Goal: Communication & Community: Participate in discussion

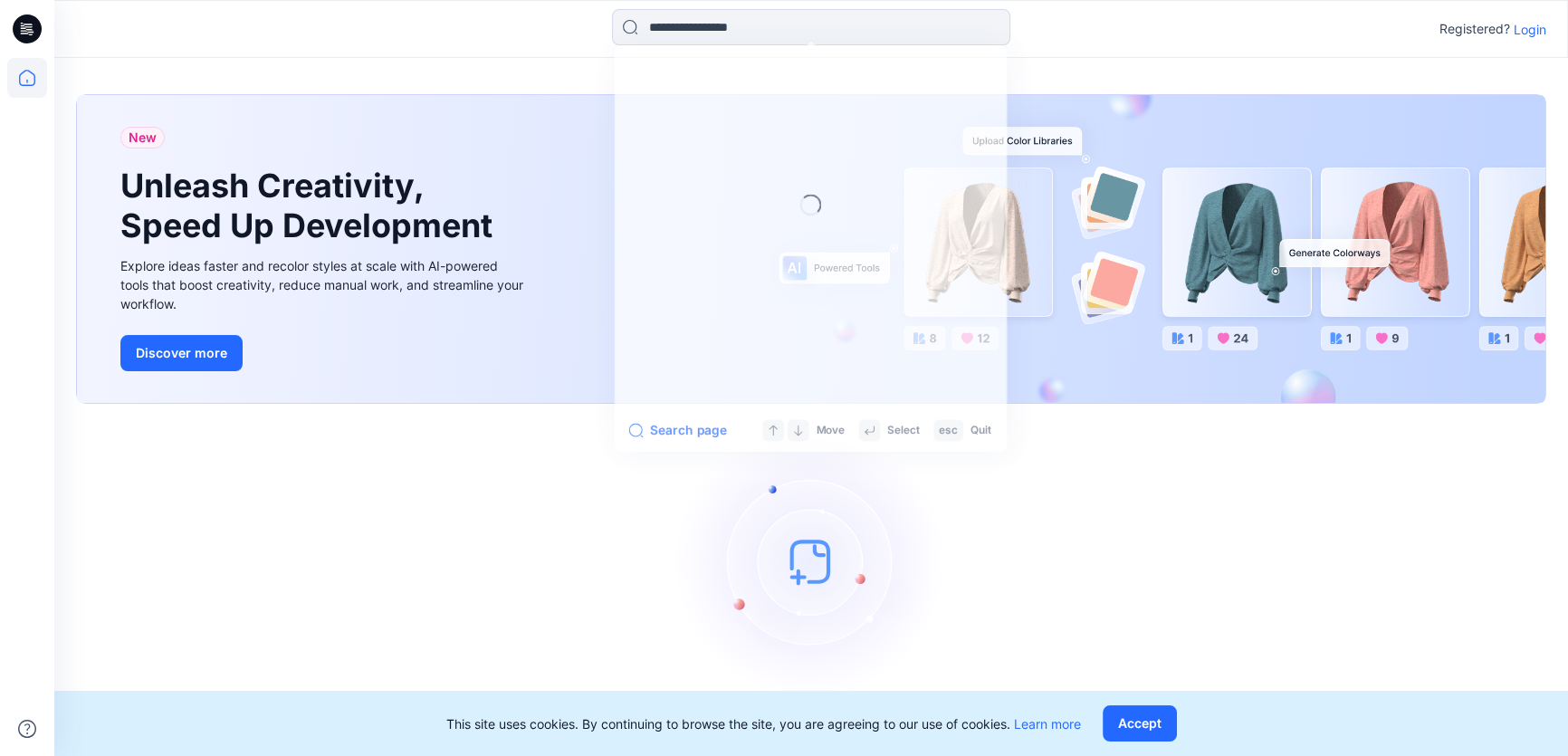
click at [670, 34] on input at bounding box center [810, 26] width 398 height 36
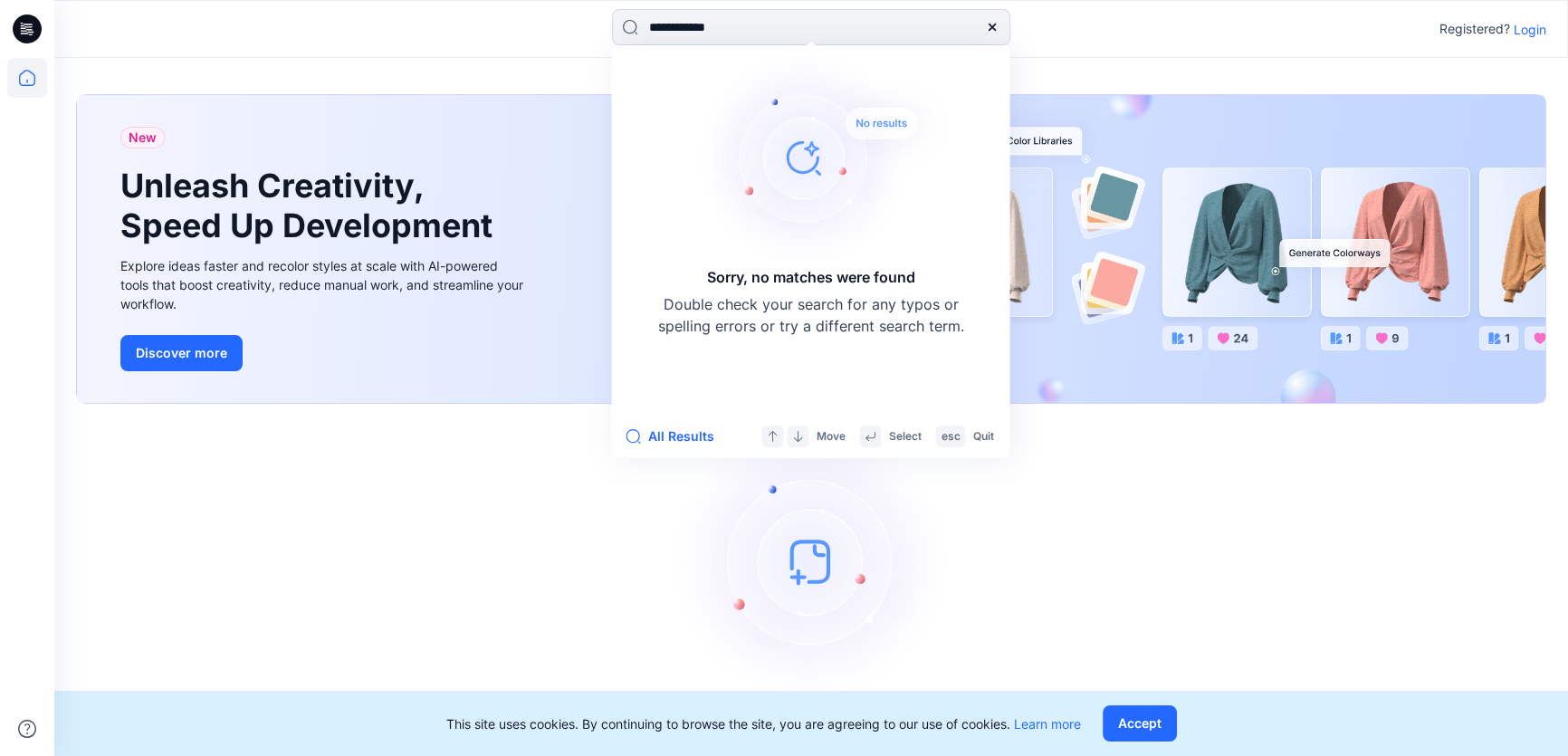
type input "**********"
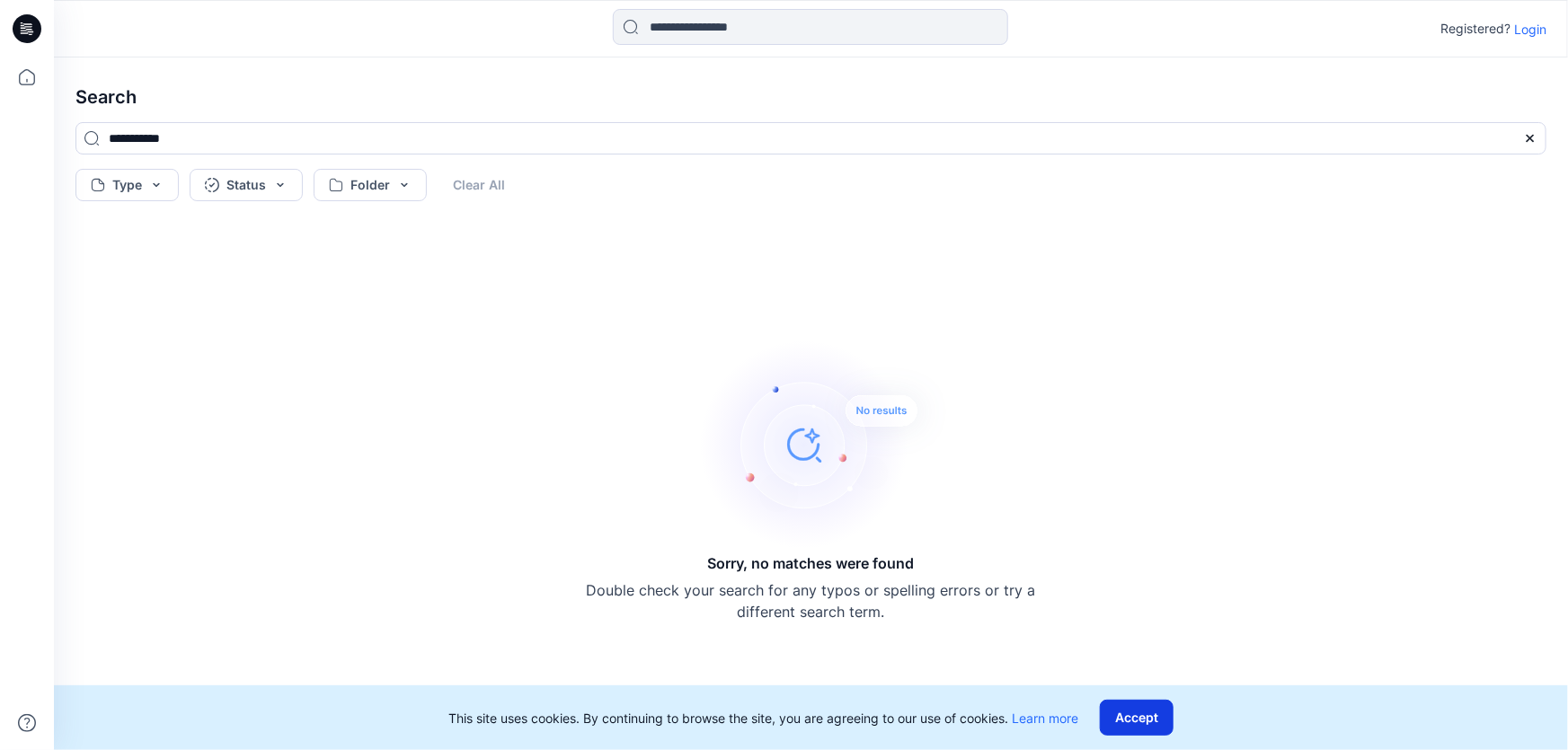
click at [1142, 712] on button "Accept" at bounding box center [1136, 717] width 74 height 36
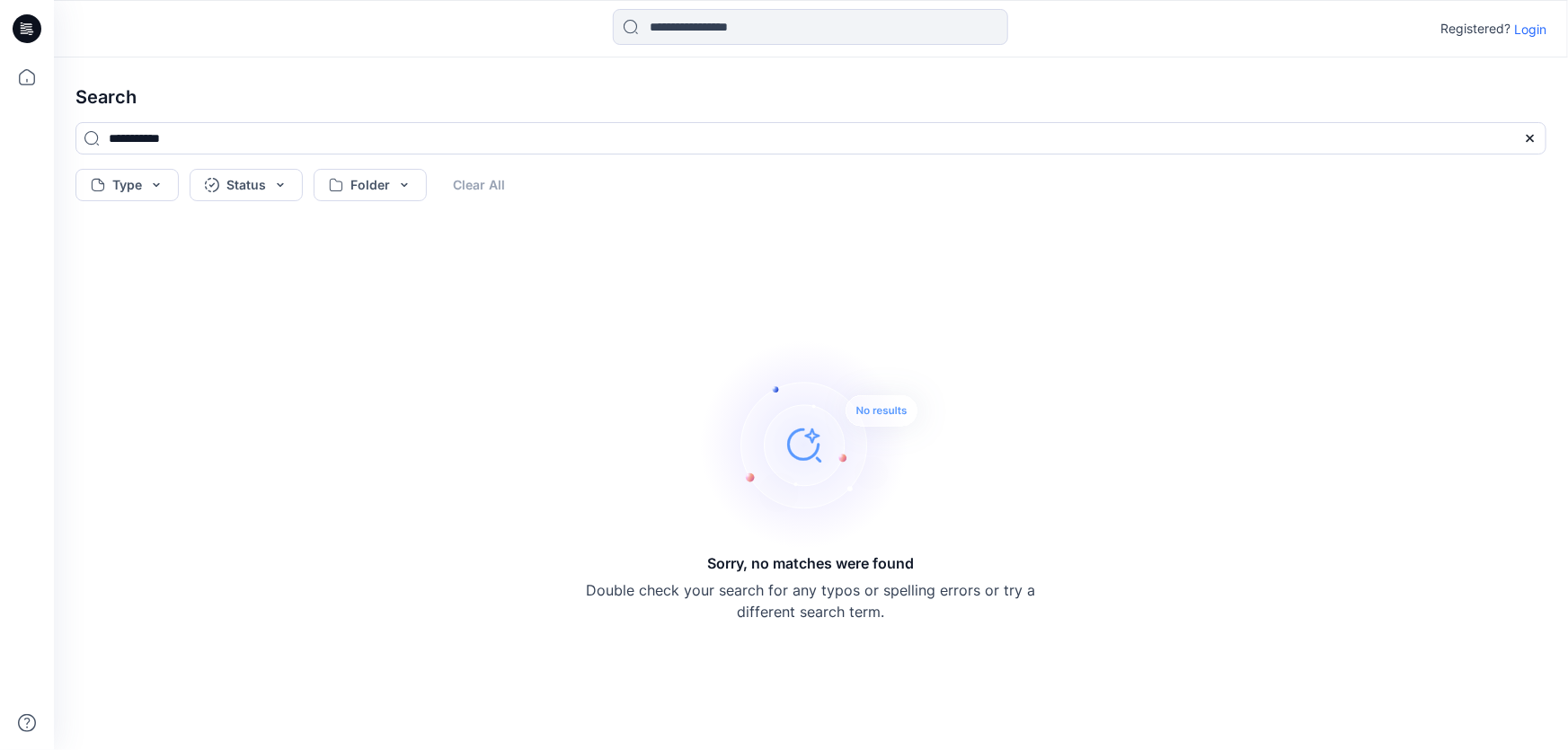
click at [1530, 32] on p "Login" at bounding box center [1530, 30] width 33 height 19
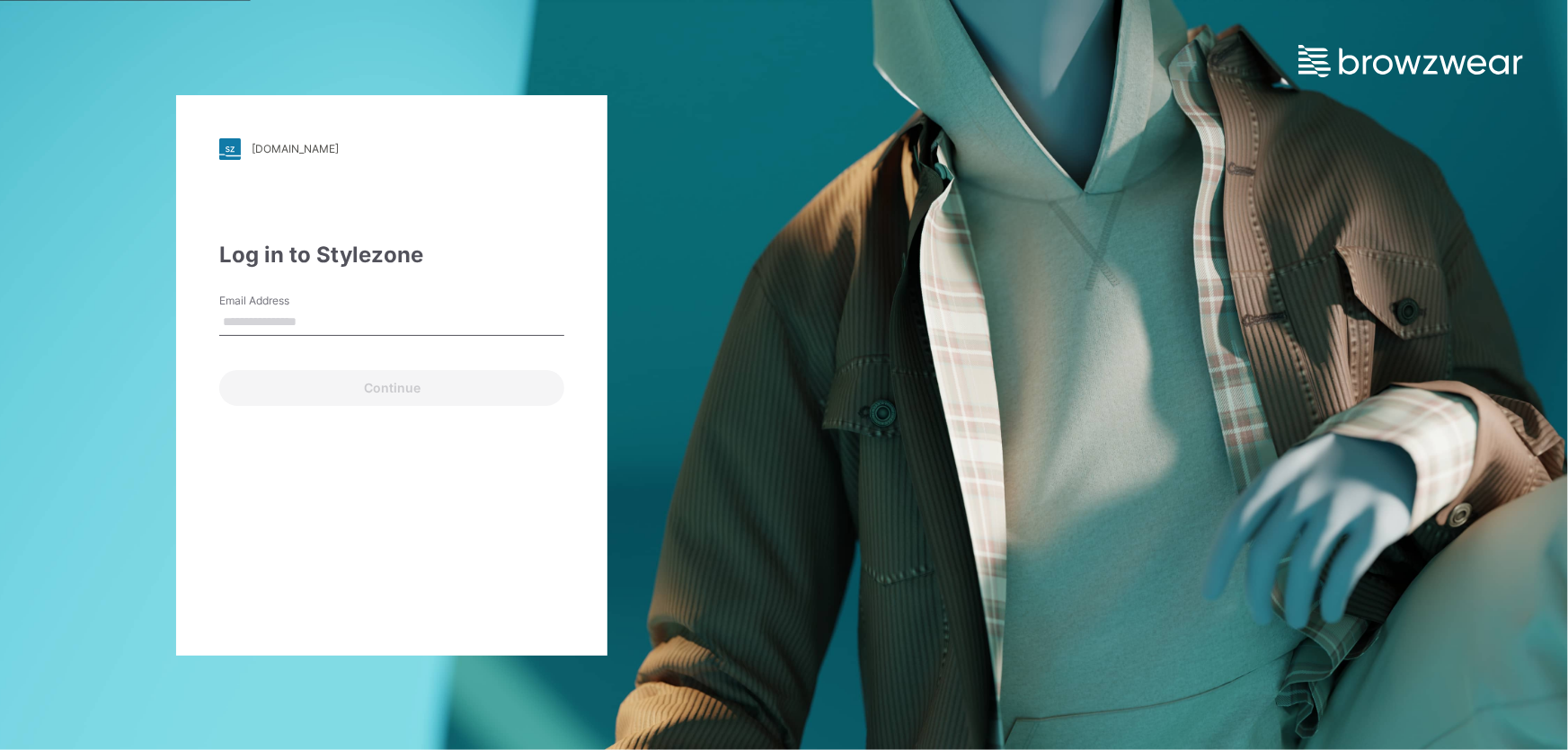
click at [443, 320] on input "Email Address" at bounding box center [392, 322] width 345 height 27
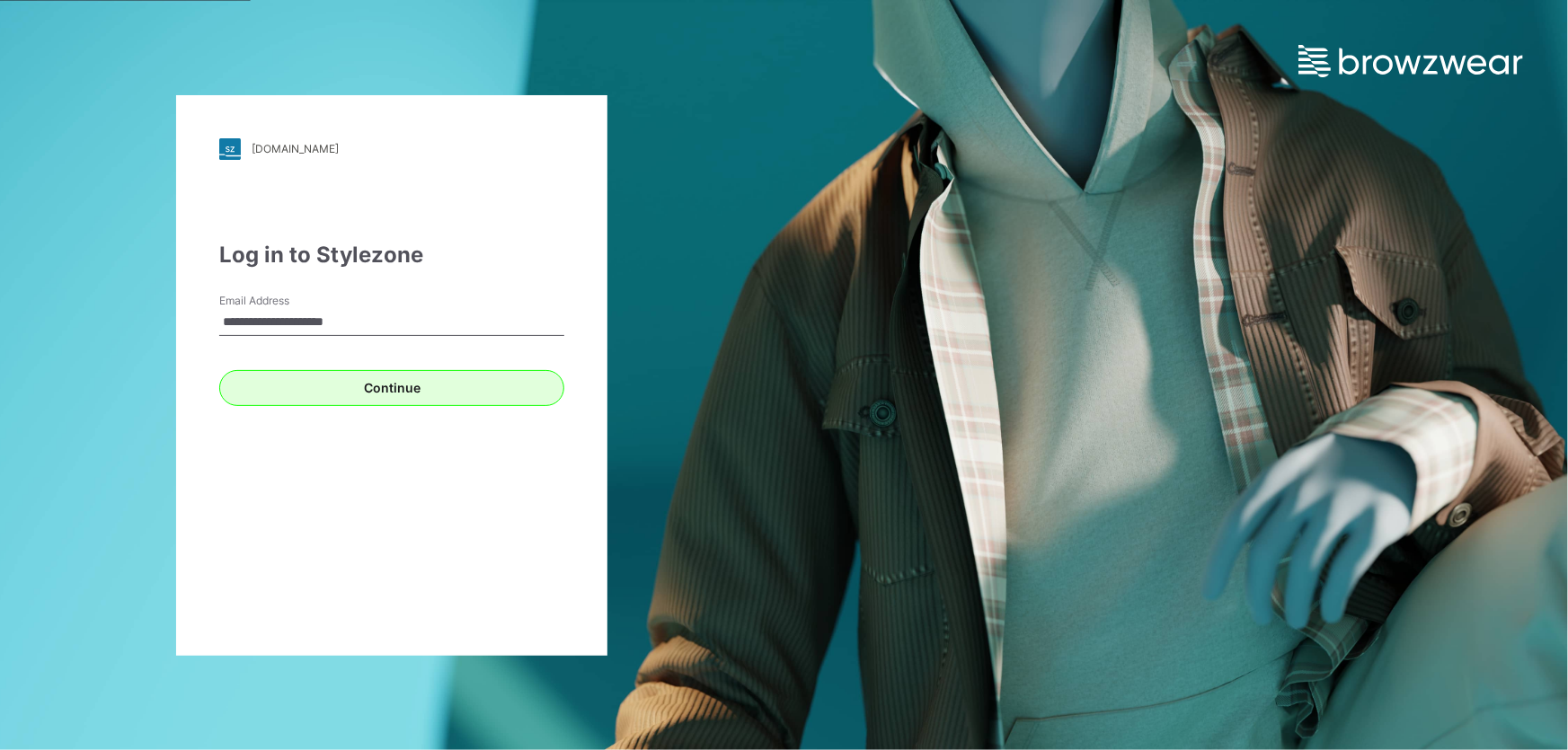
type input "**********"
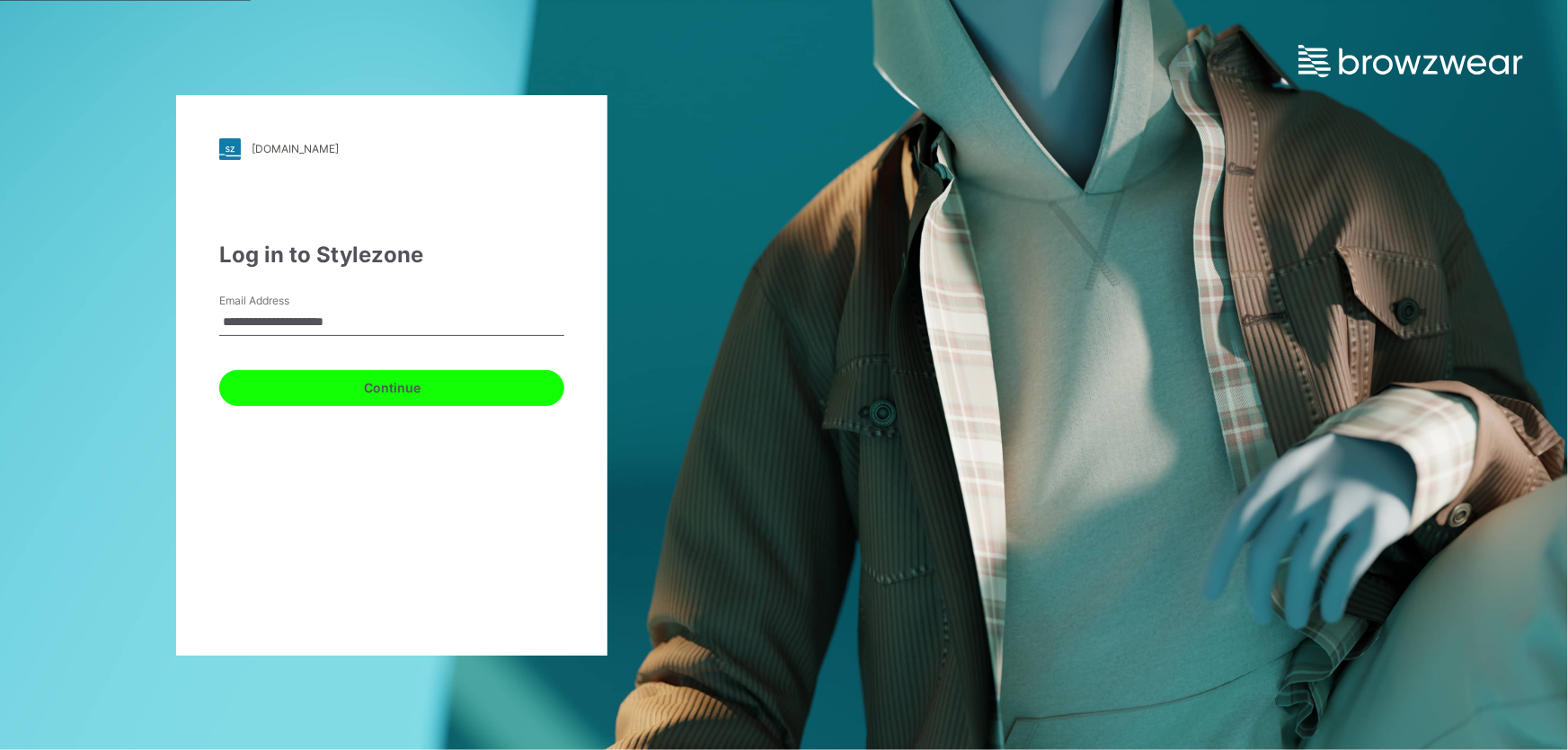
click at [389, 386] on button "Continue" at bounding box center [392, 388] width 345 height 36
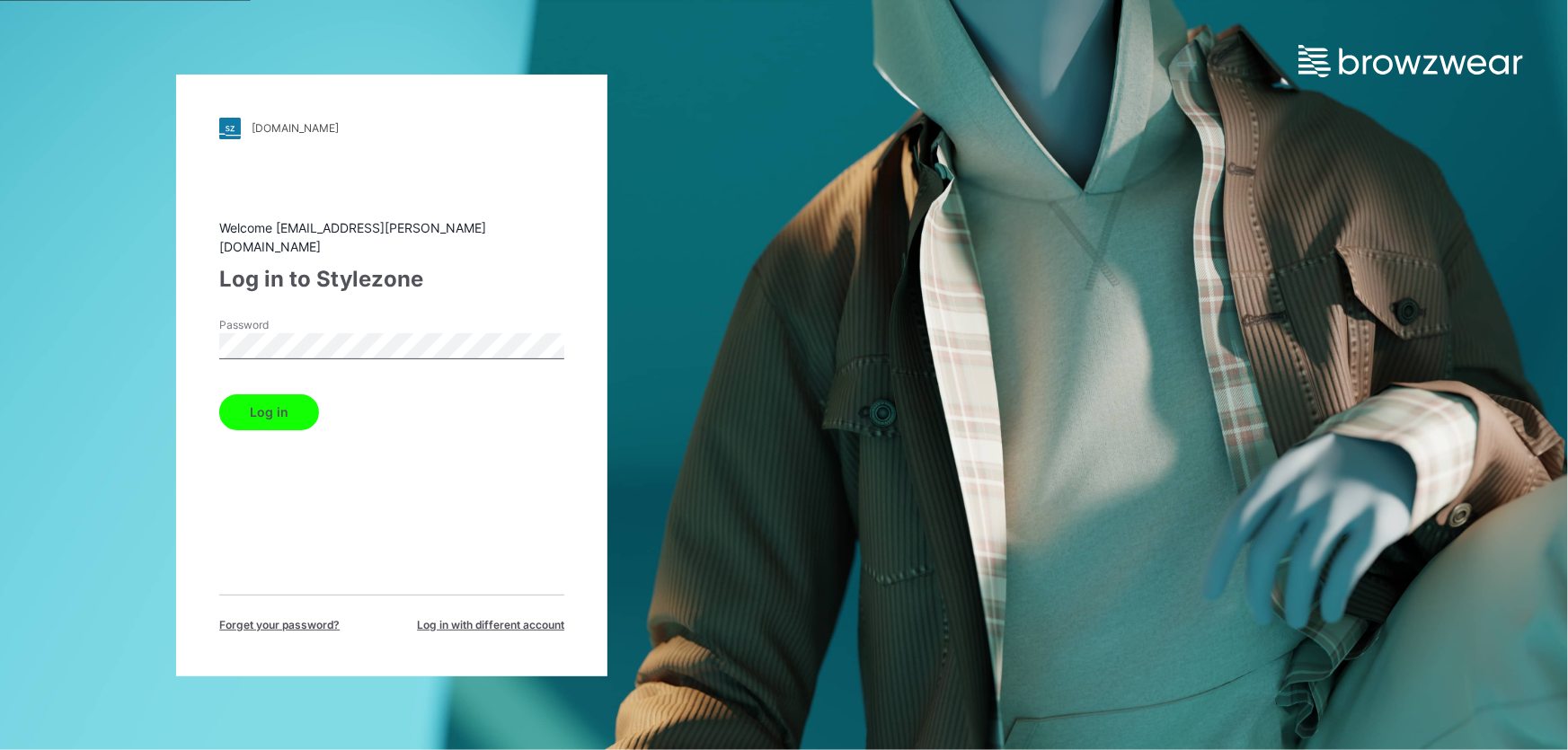
click at [260, 395] on button "Log in" at bounding box center [269, 412] width 100 height 36
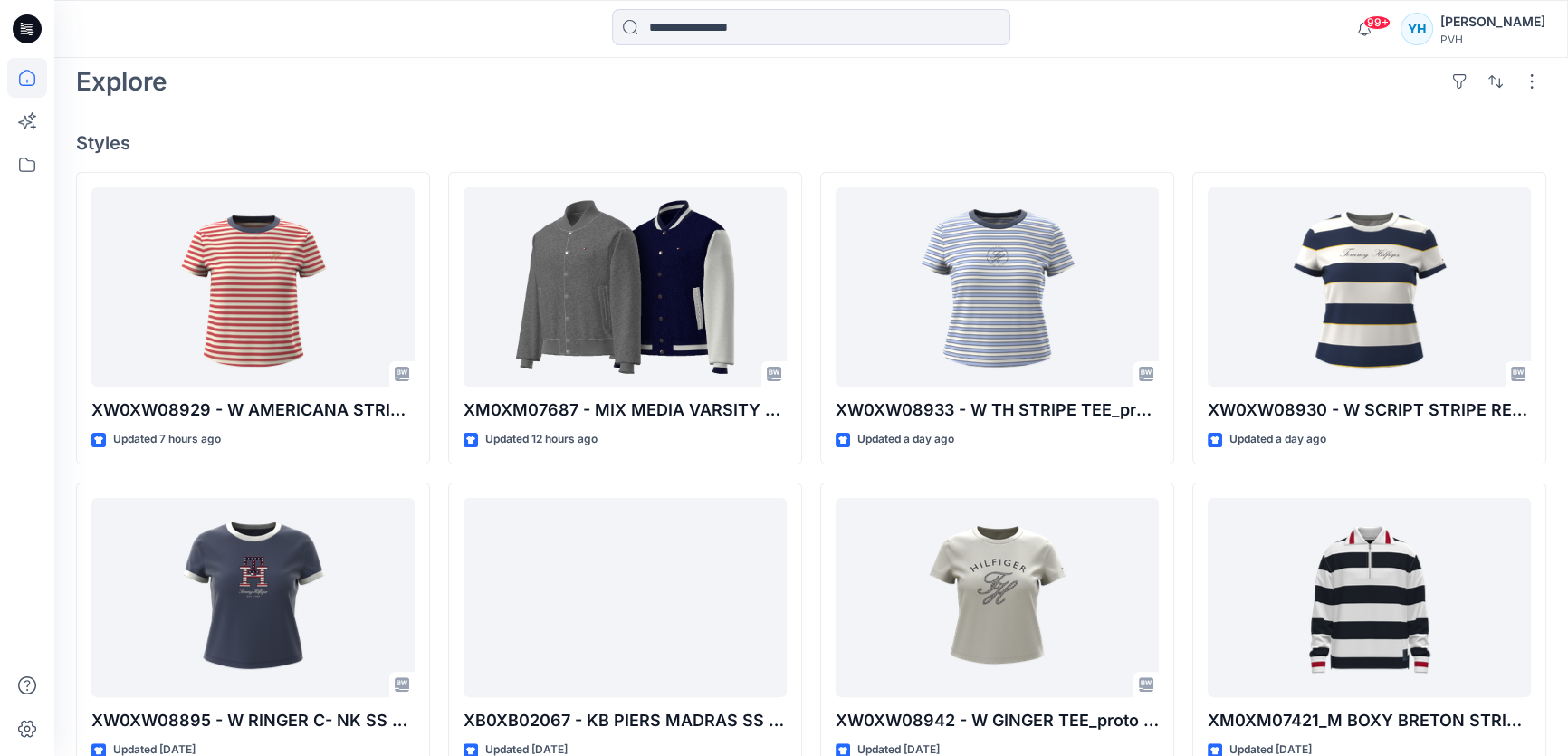
scroll to position [435, 0]
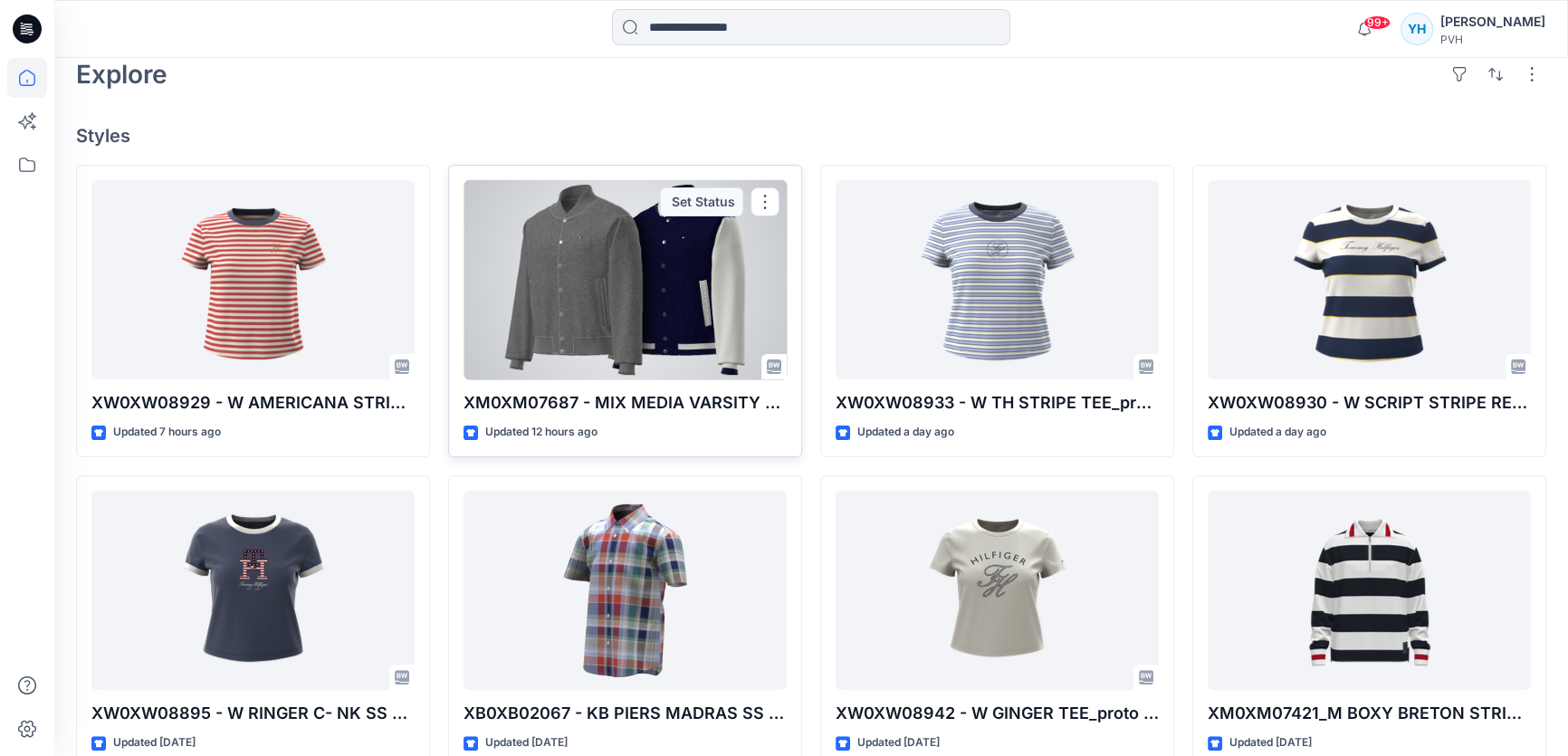
click at [634, 289] on div at bounding box center [624, 280] width 323 height 200
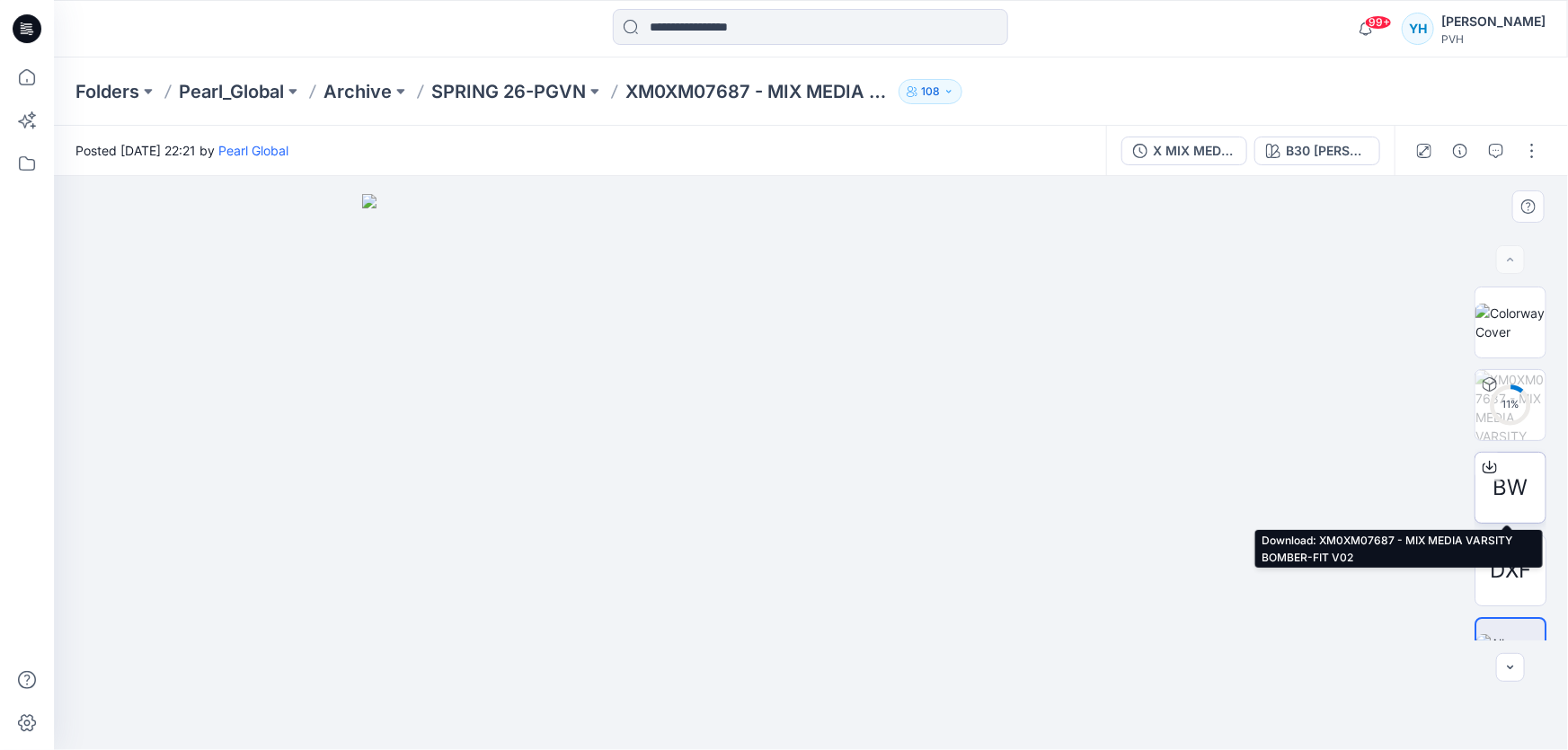
click at [1517, 484] on span "BW" at bounding box center [1510, 488] width 35 height 33
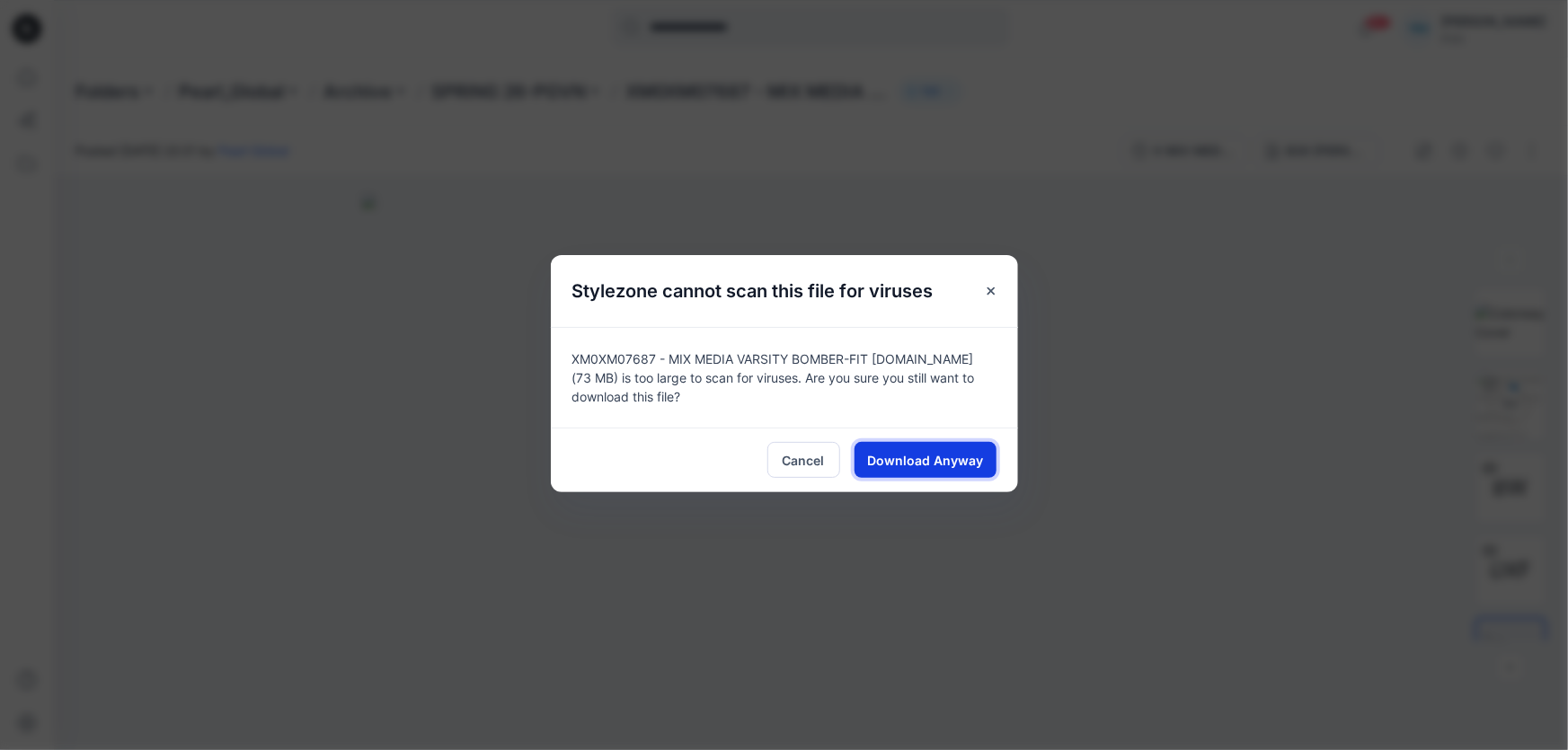
click at [917, 453] on span "Download Anyway" at bounding box center [924, 461] width 115 height 19
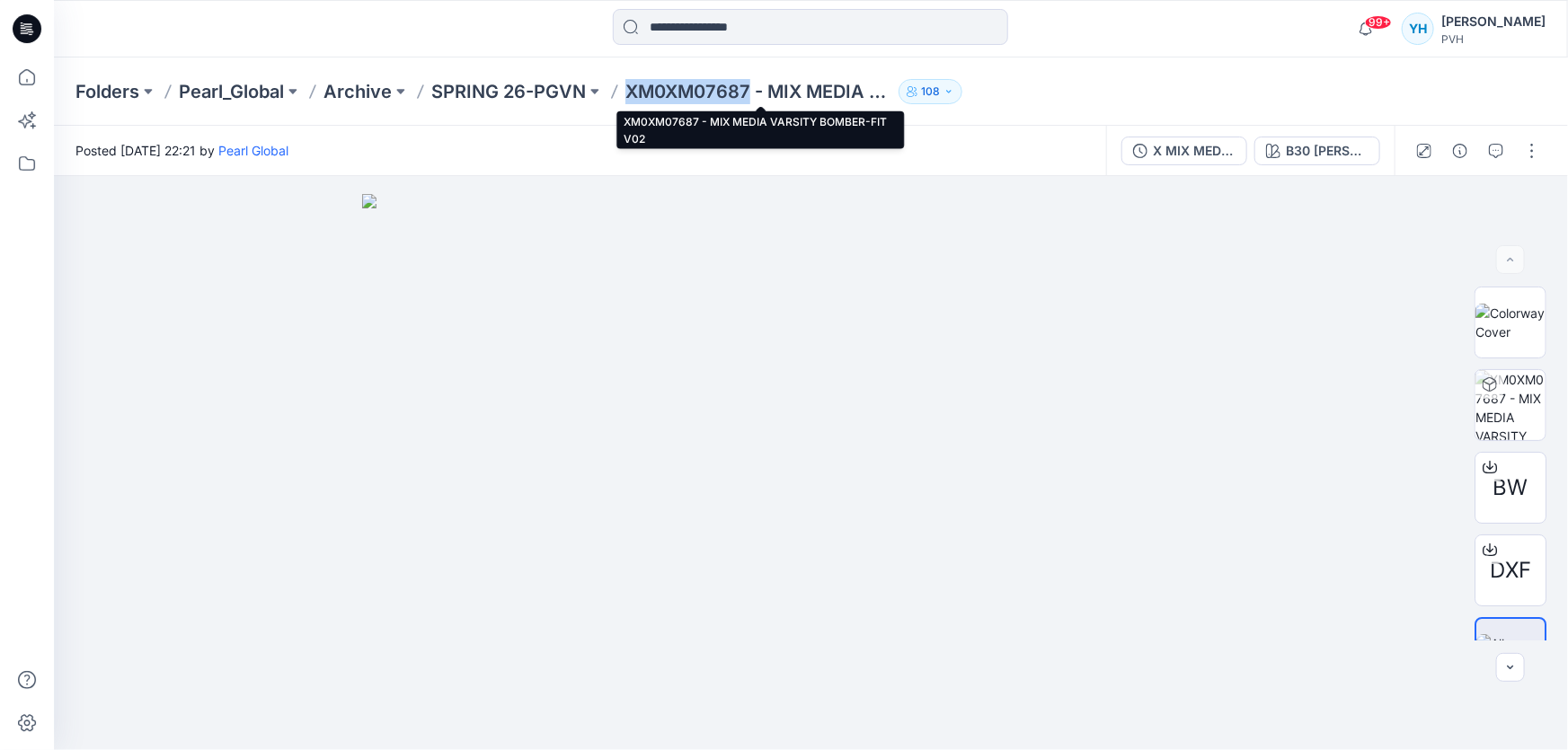
drag, startPoint x: 748, startPoint y: 86, endPoint x: 629, endPoint y: 85, distance: 119.0
click at [629, 85] on p "XM0XM07687 - MIX MEDIA VARSITY BOMBER-FIT V02" at bounding box center [758, 91] width 266 height 25
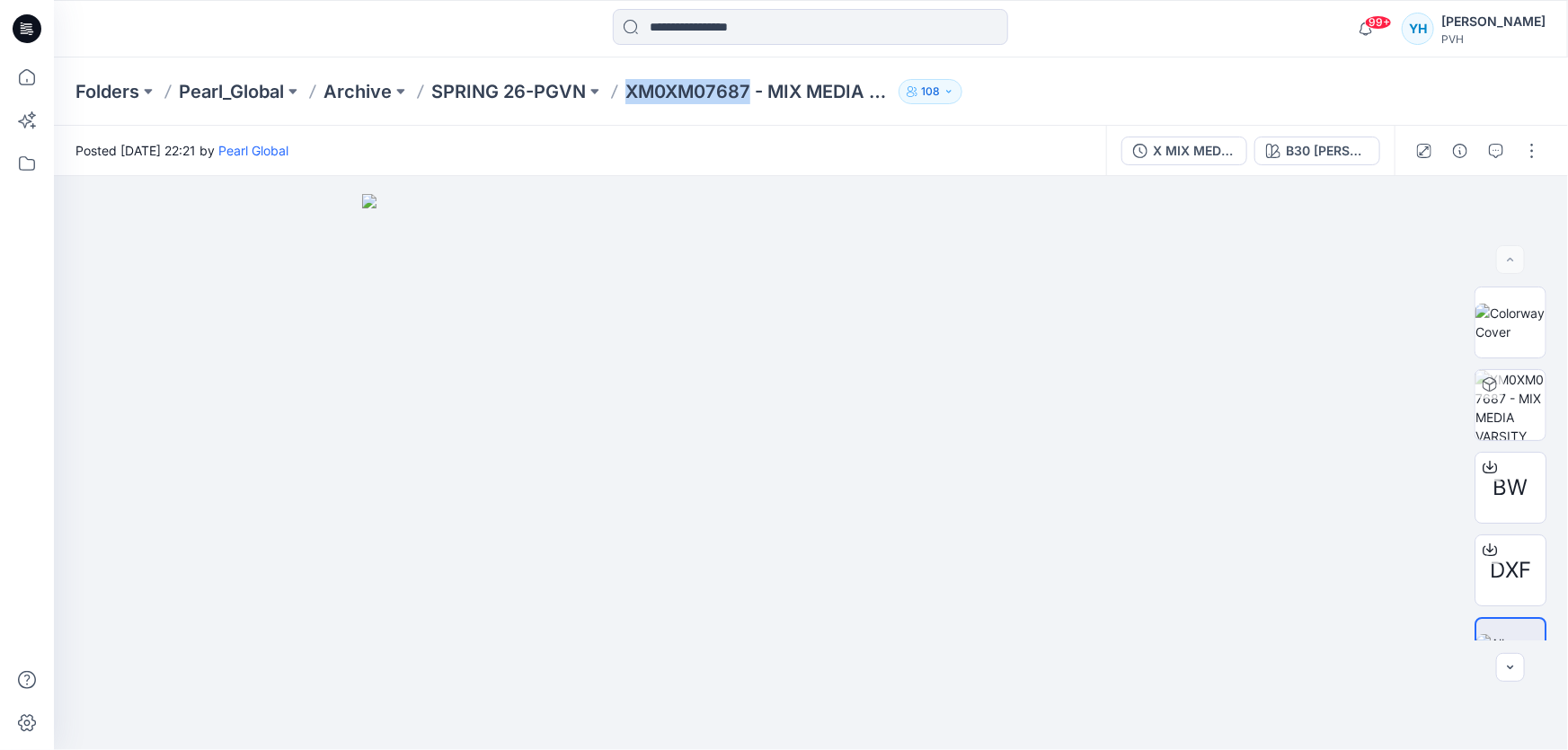
copy p "XM0XM07687"
drag, startPoint x: 1501, startPoint y: 143, endPoint x: 1392, endPoint y: 206, distance: 125.9
click at [1498, 148] on icon "button" at bounding box center [1496, 150] width 14 height 14
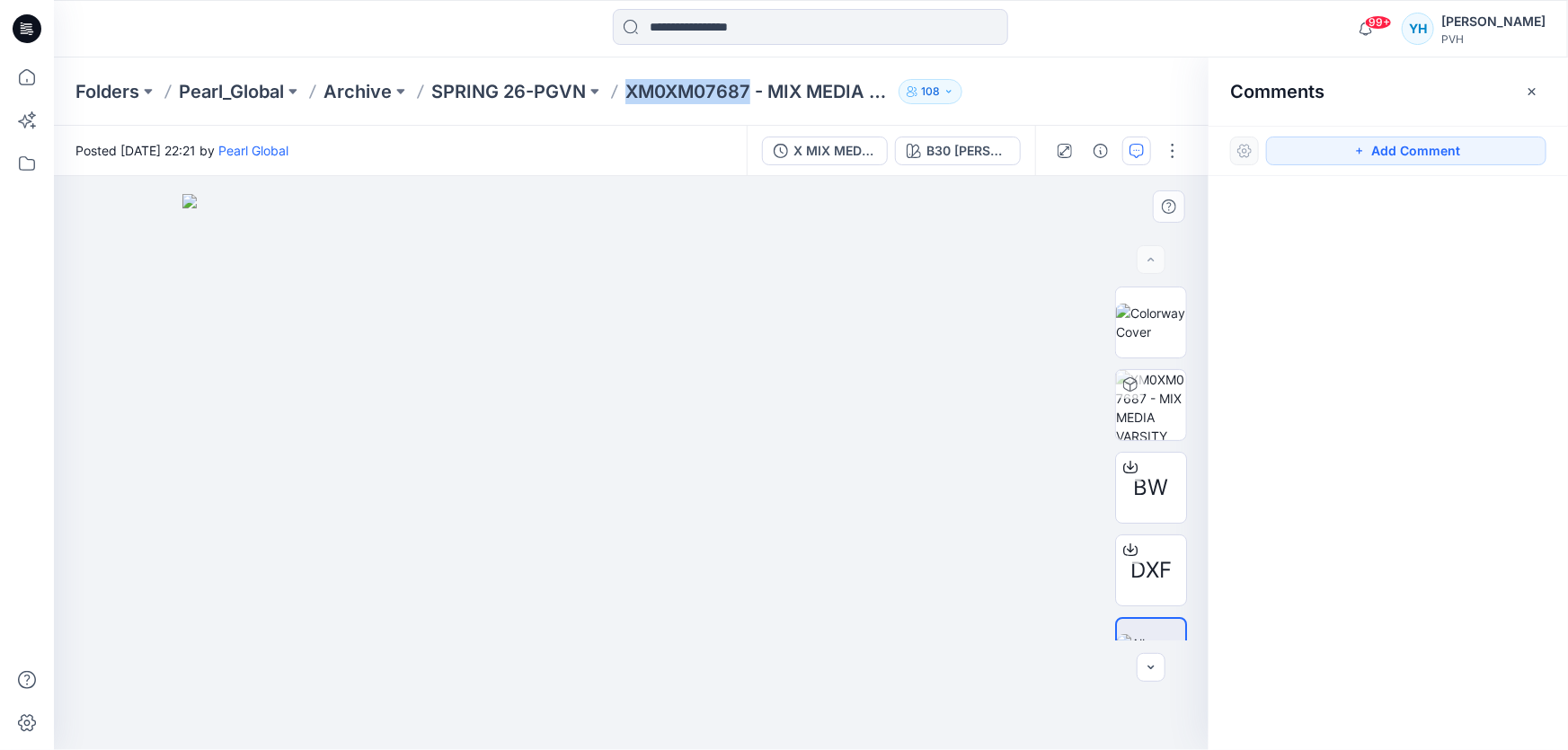
drag, startPoint x: 1353, startPoint y: 148, endPoint x: 1104, endPoint y: 229, distance: 261.8
click at [1320, 147] on button "Add Comment" at bounding box center [1405, 151] width 280 height 29
click at [956, 252] on div "1" at bounding box center [631, 462] width 1154 height 574
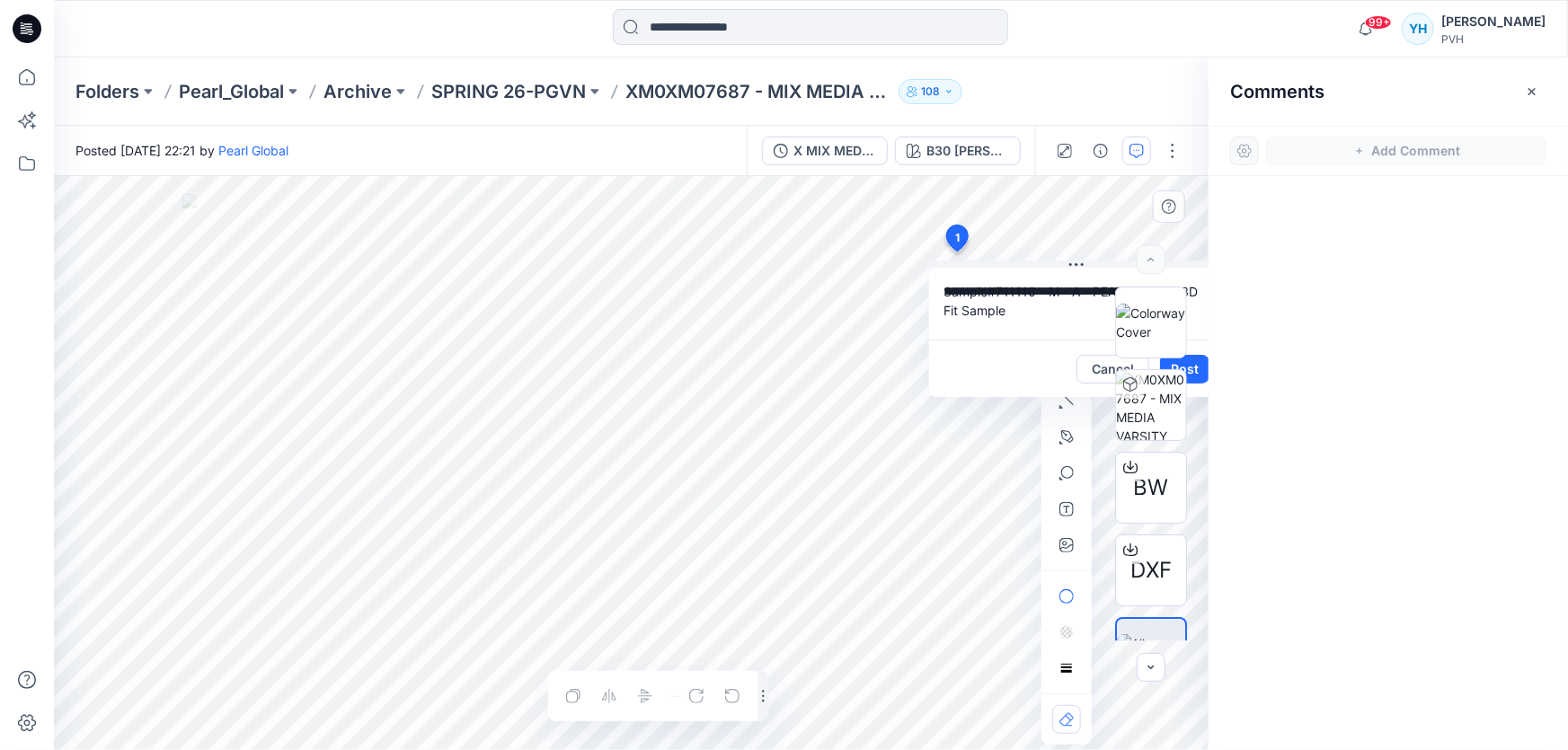
type textarea "**********"
click at [1201, 368] on div "BW DXF" at bounding box center [1151, 463] width 115 height 354
click at [1009, 368] on div "Cancel Post" at bounding box center [1076, 368] width 294 height 58
click at [1104, 69] on div "Folders Pearl_Global Archive SPRING 26-PGVN XM0XM07687 - MIX MEDIA VARSITY BOMB…" at bounding box center [811, 91] width 1514 height 68
click at [1198, 368] on div "BW DXF" at bounding box center [1151, 463] width 115 height 354
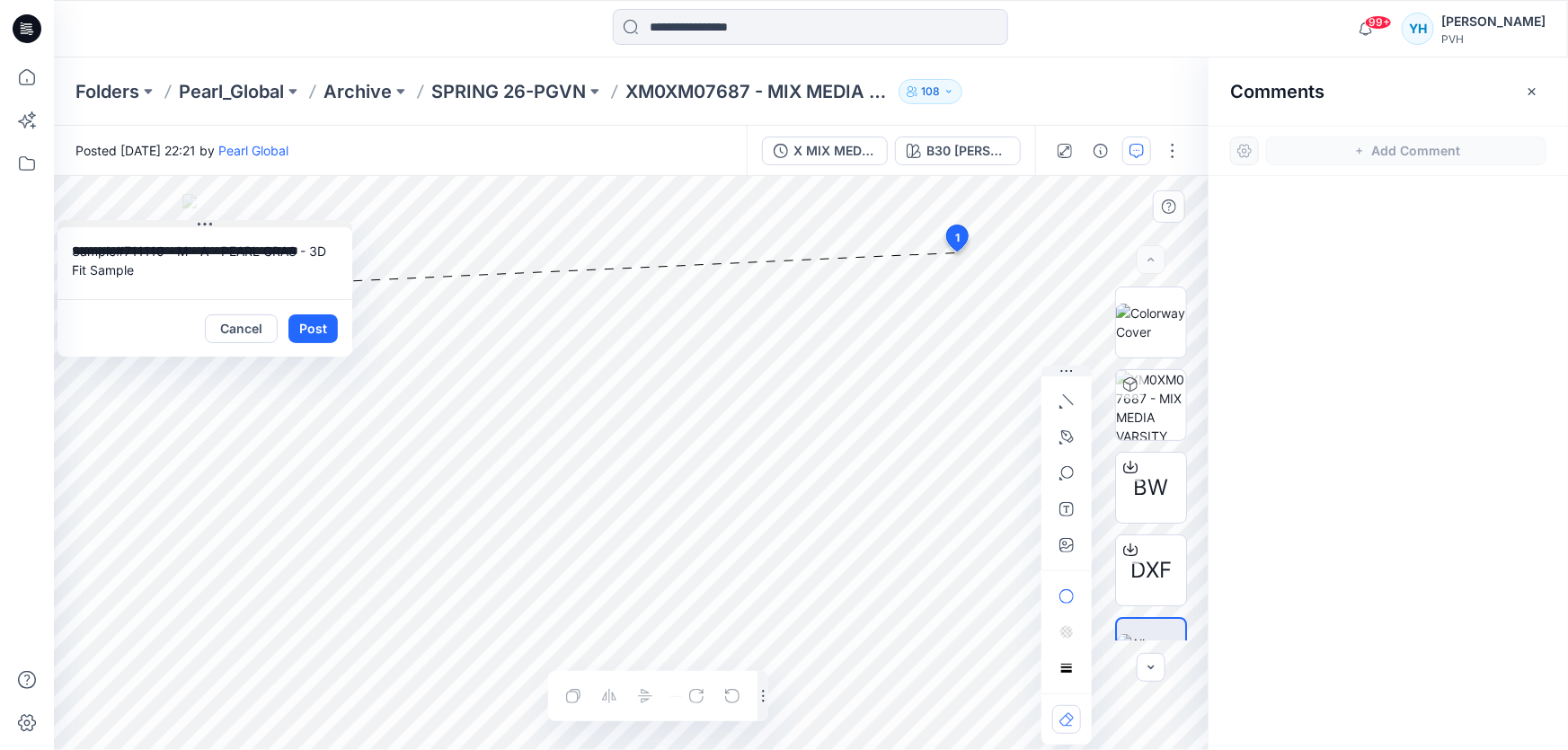
drag, startPoint x: 1078, startPoint y: 265, endPoint x: 157, endPoint y: 225, distance: 921.9
click at [157, 225] on button at bounding box center [205, 225] width 294 height 11
click at [300, 325] on button "Post" at bounding box center [313, 329] width 49 height 29
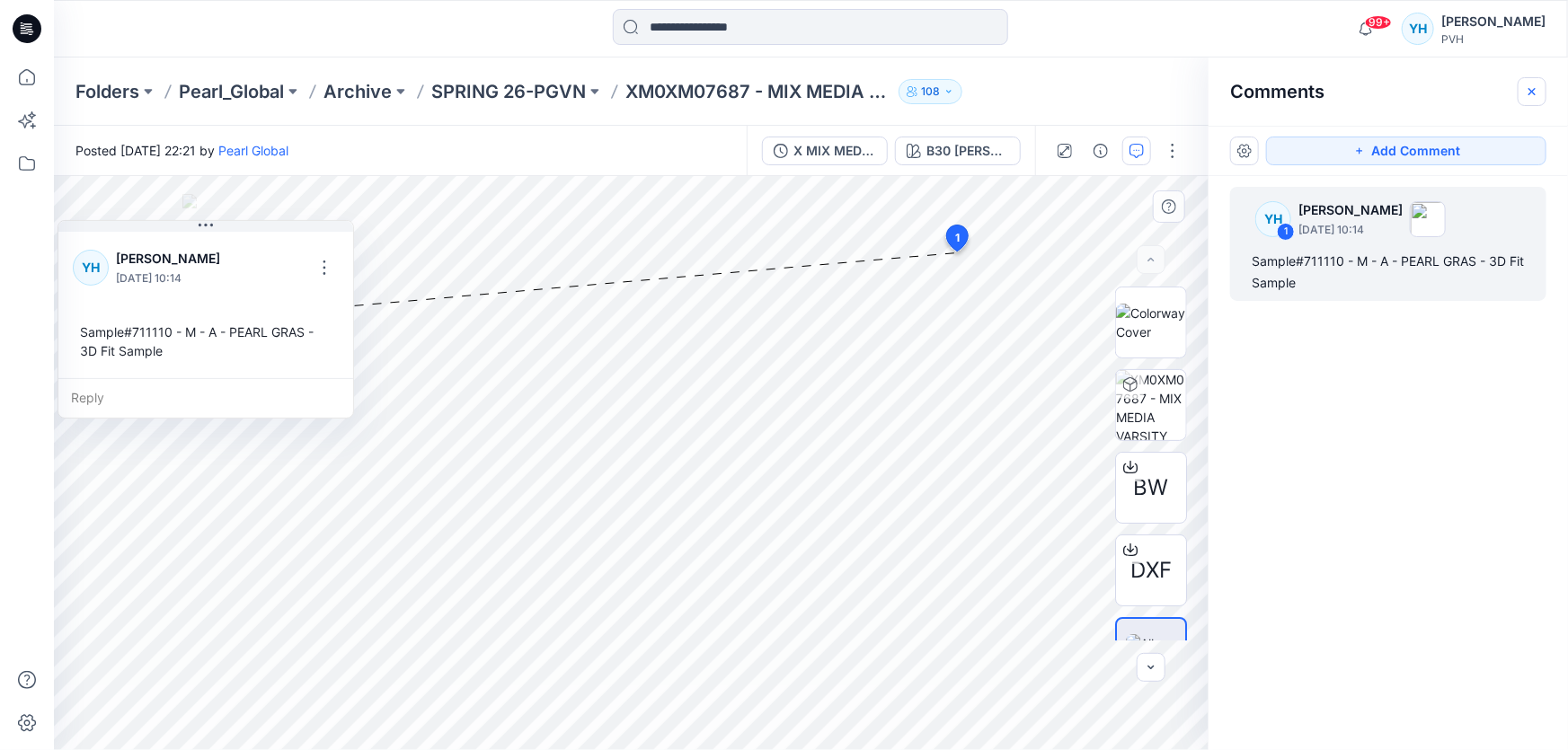
click at [1532, 94] on icon "button" at bounding box center [1531, 91] width 14 height 14
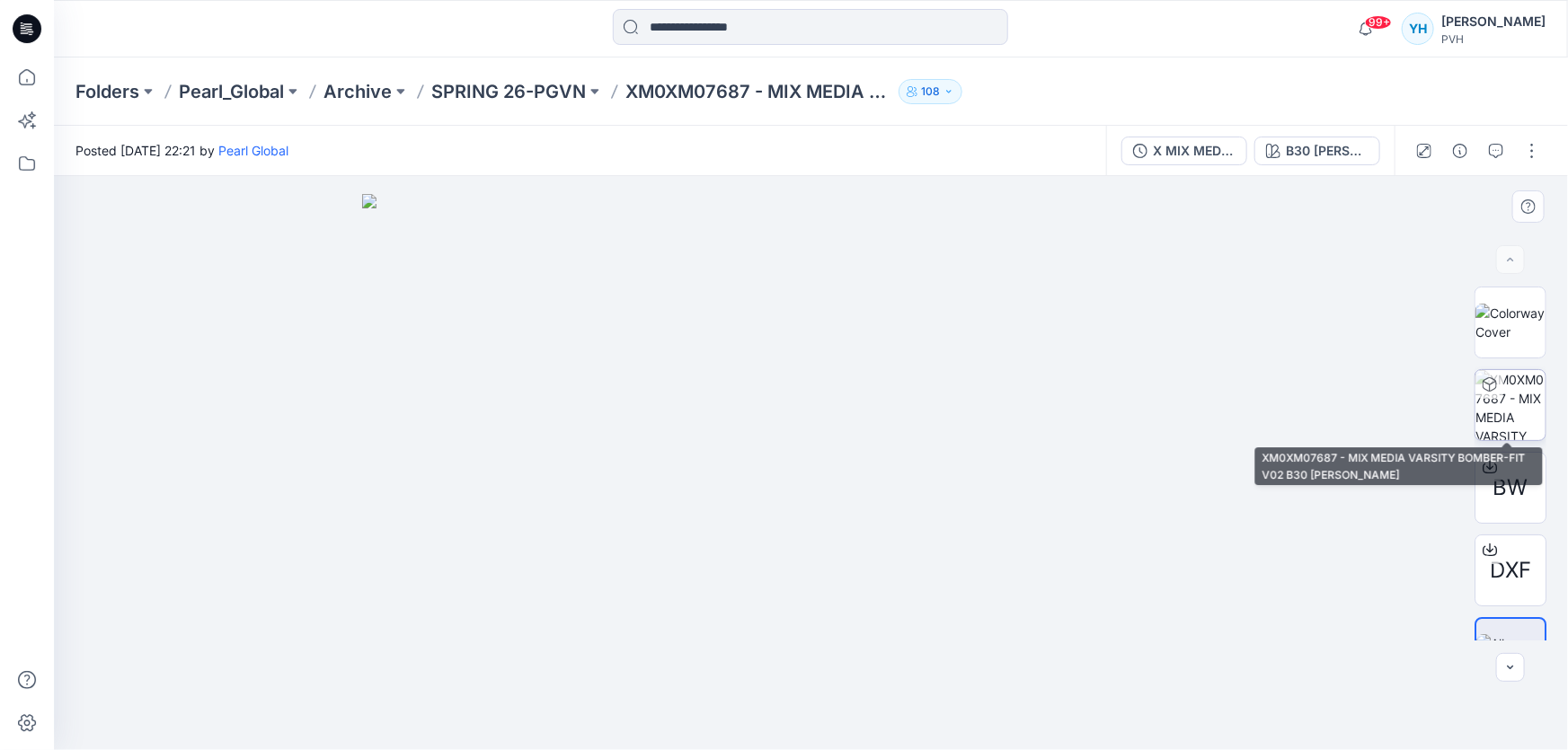
click at [1516, 401] on img at bounding box center [1510, 405] width 70 height 70
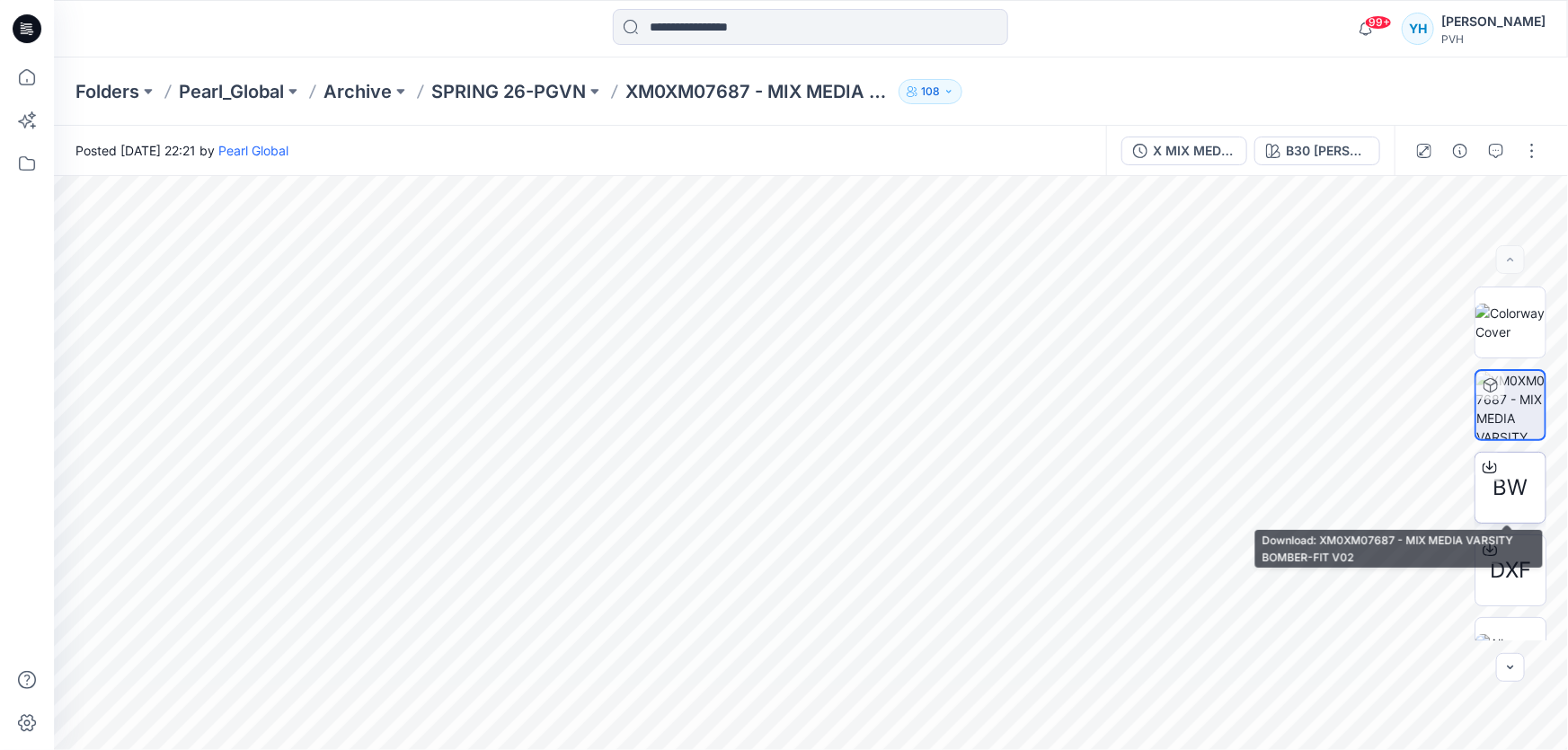
click at [1511, 495] on span "BW" at bounding box center [1510, 488] width 35 height 33
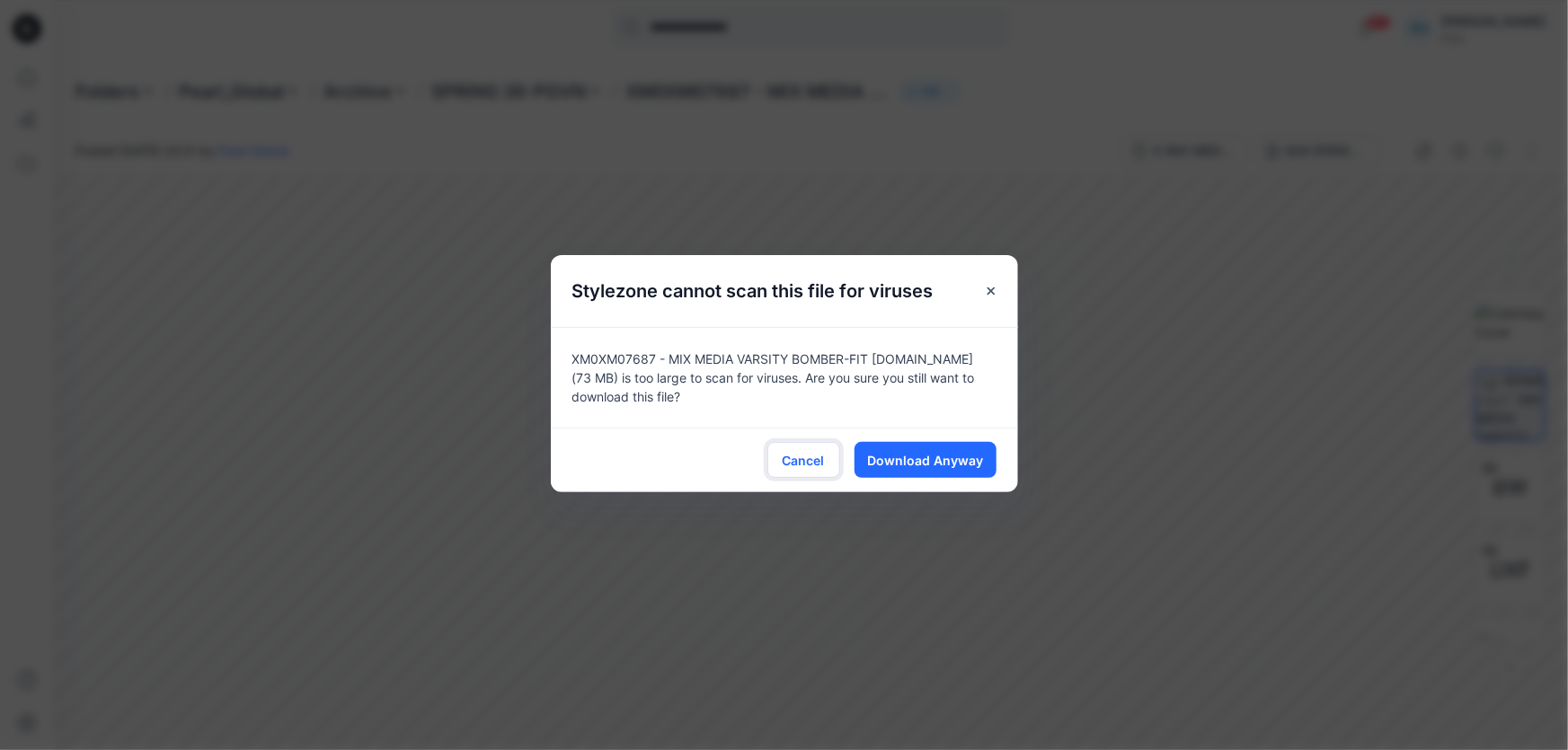
click at [822, 458] on span "Cancel" at bounding box center [804, 461] width 42 height 19
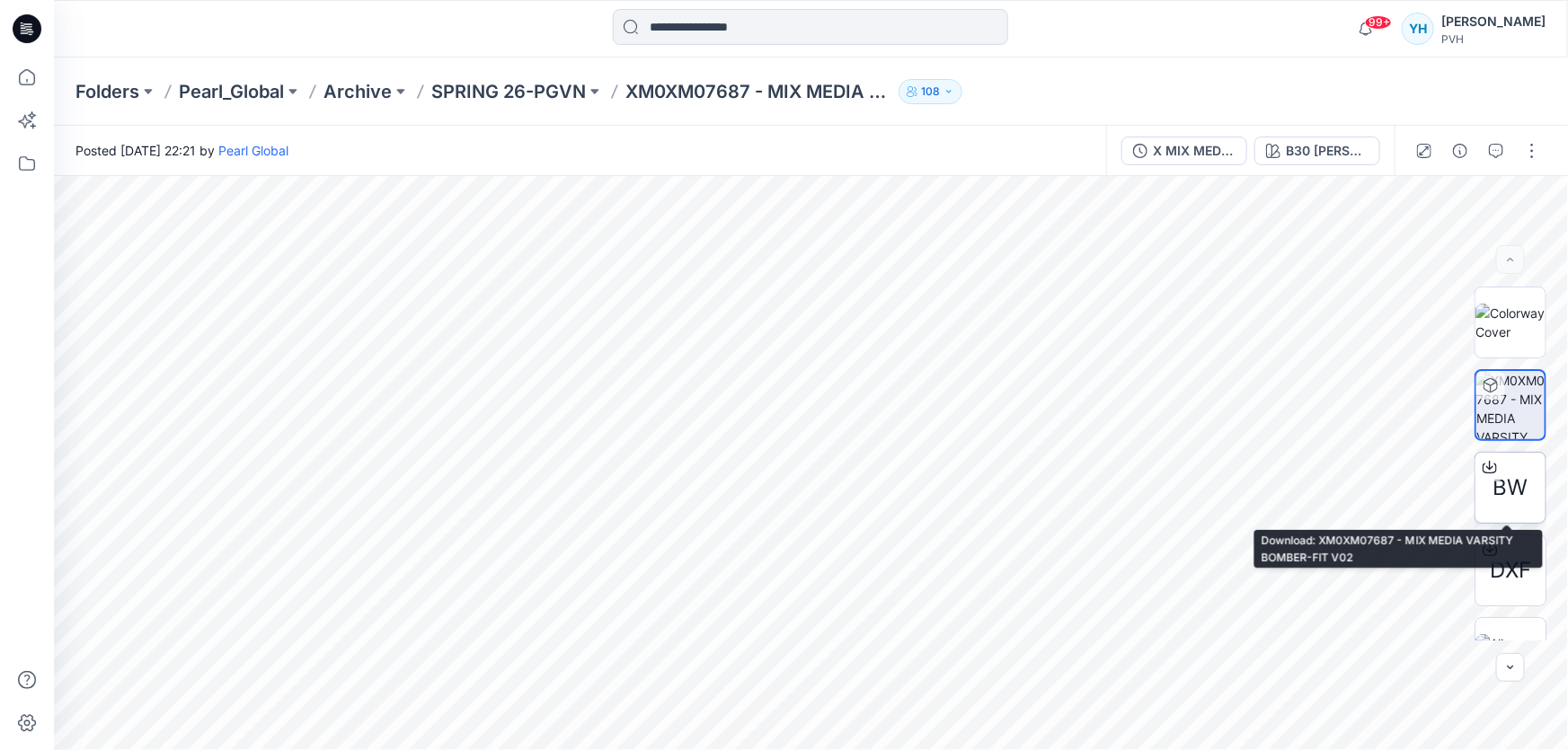
click at [1515, 463] on div "BW" at bounding box center [1510, 488] width 72 height 72
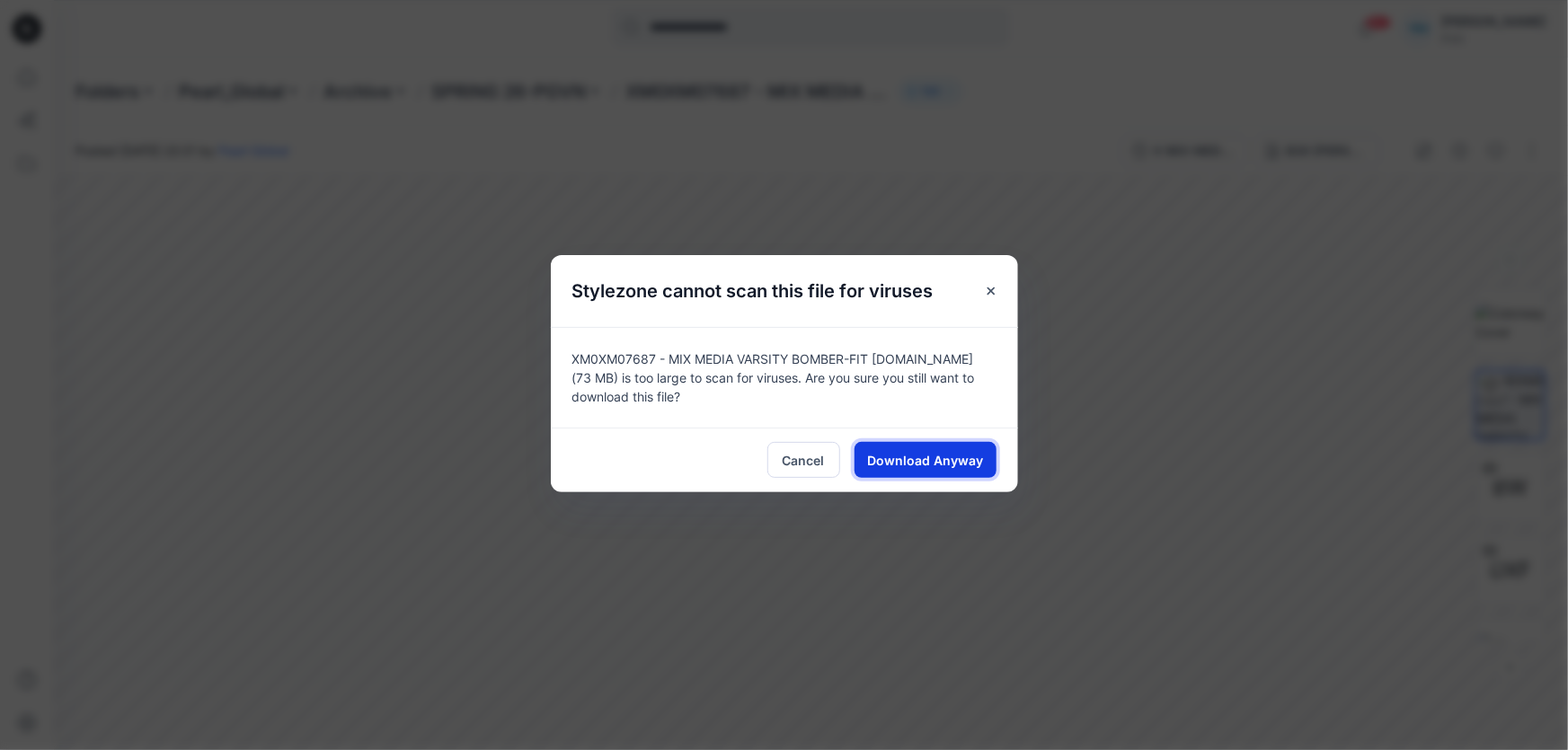
click at [946, 459] on span "Download Anyway" at bounding box center [924, 461] width 115 height 19
